Goal: Navigation & Orientation: Find specific page/section

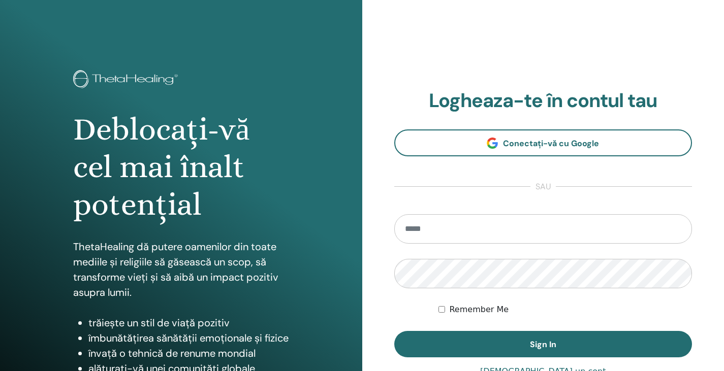
click at [474, 234] on input "email" at bounding box center [543, 228] width 298 height 29
type input "**********"
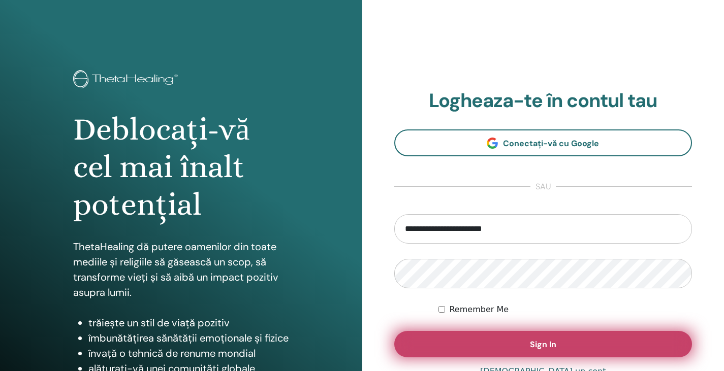
click at [516, 346] on button "Sign In" at bounding box center [543, 344] width 298 height 26
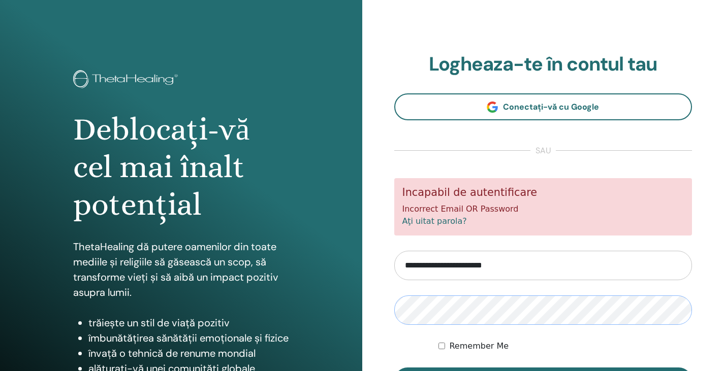
scroll to position [116, 0]
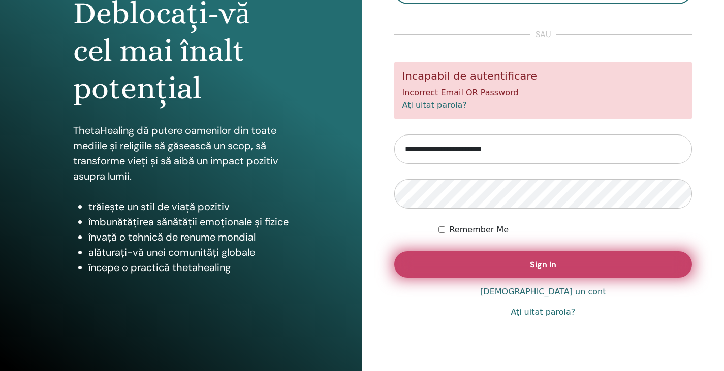
click at [460, 270] on button "Sign In" at bounding box center [543, 264] width 298 height 26
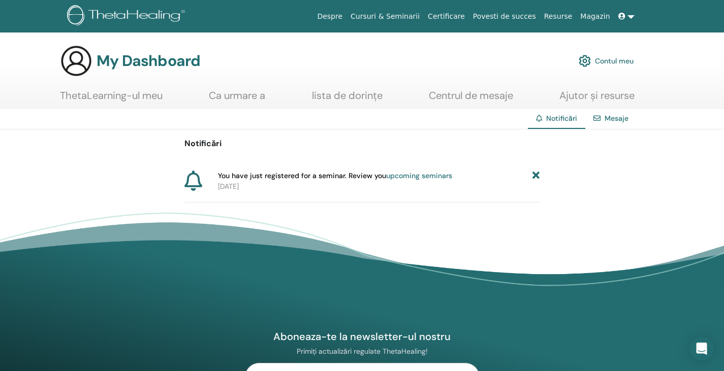
click at [132, 100] on link "ThetaLearning-ul meu" at bounding box center [111, 99] width 103 height 20
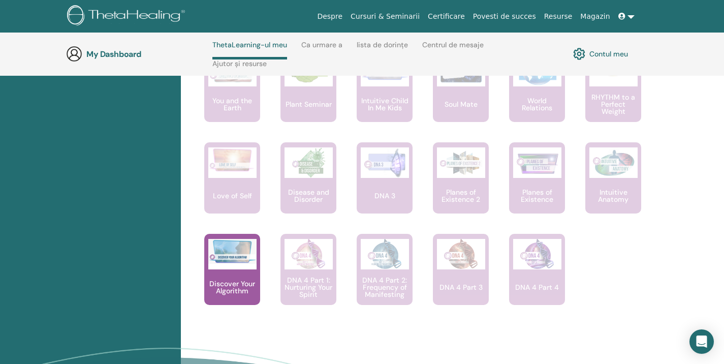
scroll to position [741, 0]
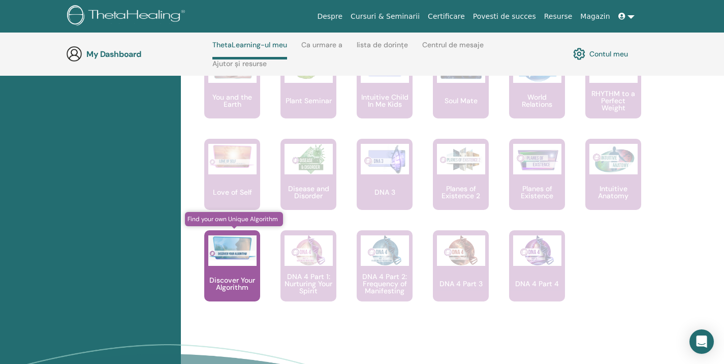
click at [230, 273] on div "Discover Your Algorithm" at bounding box center [232, 265] width 56 height 71
